Goal: Information Seeking & Learning: Learn about a topic

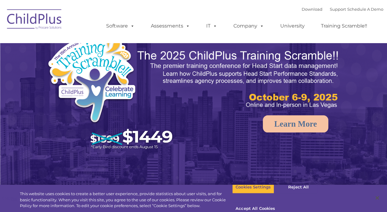
select select "MEDIUM"
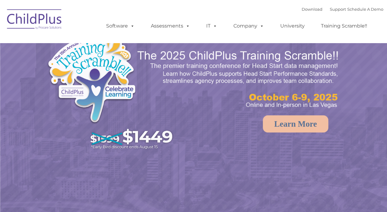
select select "MEDIUM"
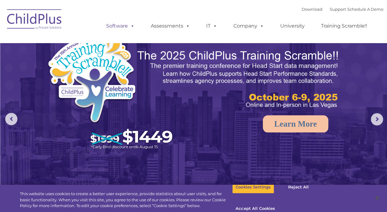
click at [111, 28] on link "Software" at bounding box center [120, 26] width 41 height 12
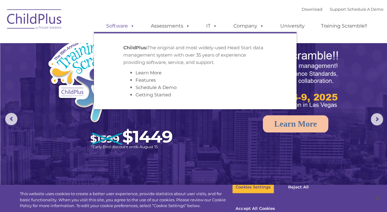
click at [112, 30] on link "Software" at bounding box center [120, 26] width 41 height 12
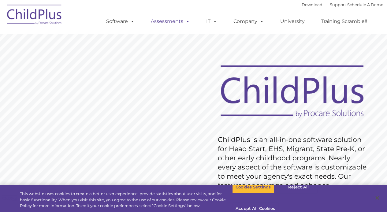
click at [171, 23] on link "Assessments" at bounding box center [170, 21] width 51 height 12
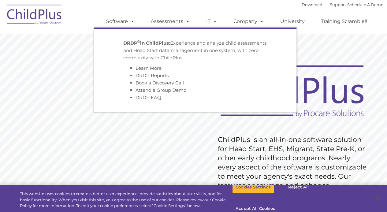
click at [183, 54] on p "DRDP © in ChildPlus: Experience and analyze child assessments and Head Start da…" at bounding box center [195, 50] width 144 height 22
click at [165, 27] on link "Assessments" at bounding box center [170, 21] width 51 height 12
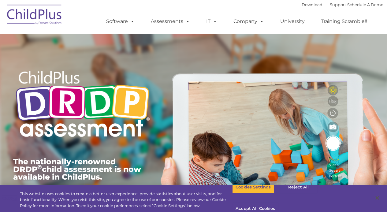
type input ""
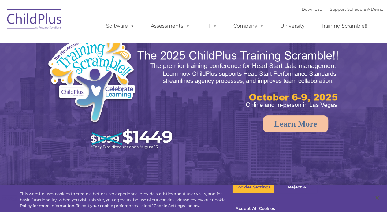
select select "MEDIUM"
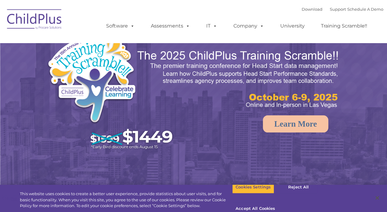
select select "MEDIUM"
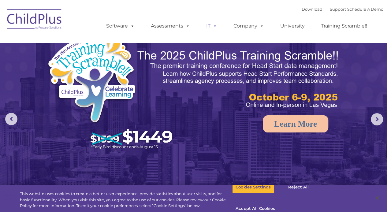
click at [201, 24] on link "IT" at bounding box center [211, 26] width 23 height 12
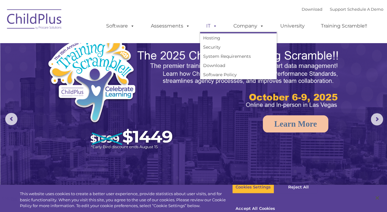
click at [201, 28] on link "IT" at bounding box center [211, 26] width 23 height 12
click at [228, 50] on link "Security" at bounding box center [238, 47] width 77 height 9
click at [249, 62] on link "Download" at bounding box center [238, 65] width 77 height 9
